Goal: Book appointment/travel/reservation

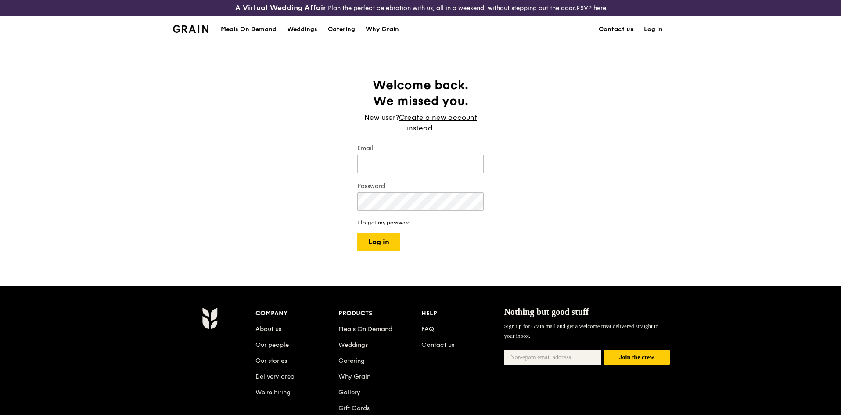
type input "[EMAIL_ADDRESS][DOMAIN_NAME]"
click at [299, 27] on div "Weddings" at bounding box center [302, 29] width 30 height 26
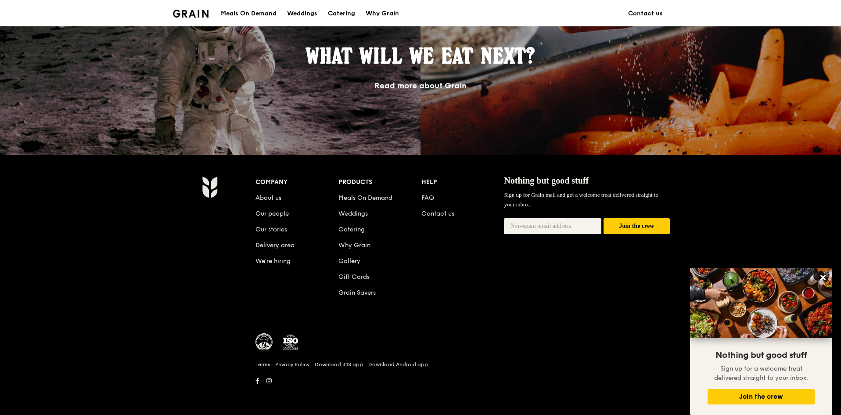
scroll to position [445, 0]
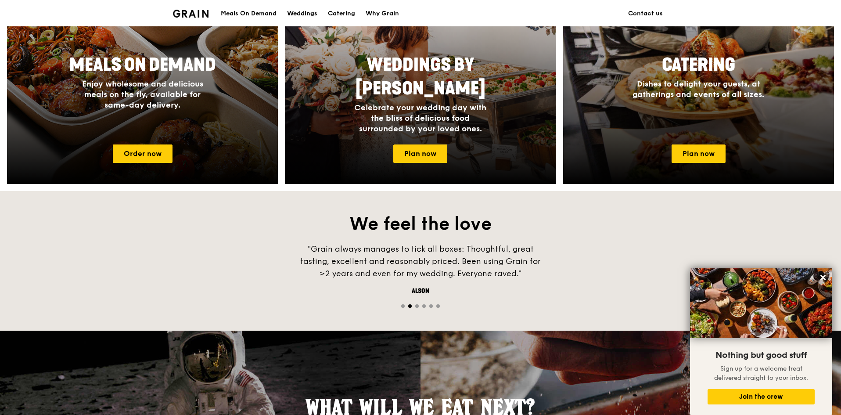
click at [290, 10] on div "Weddings" at bounding box center [302, 13] width 30 height 26
